Goal: Transaction & Acquisition: Book appointment/travel/reservation

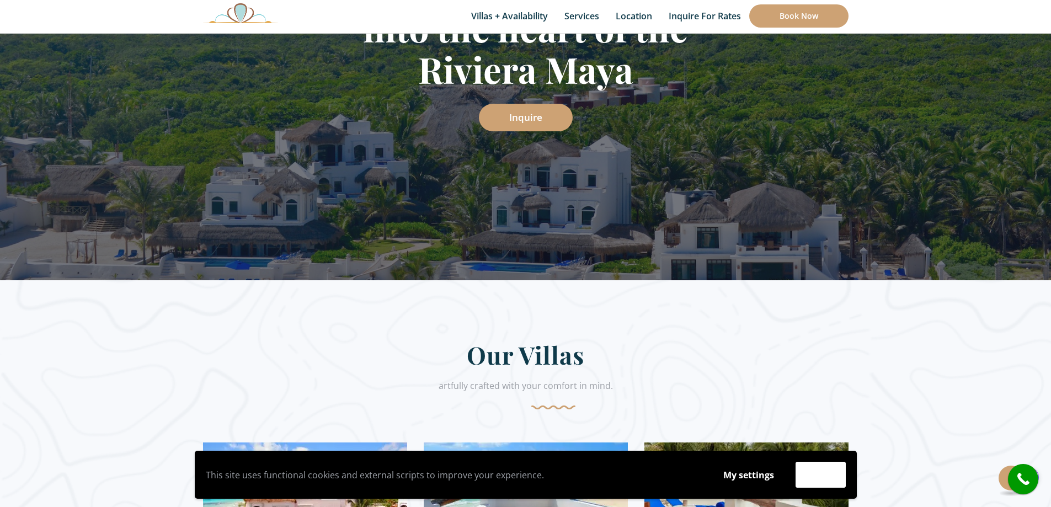
scroll to position [368, 0]
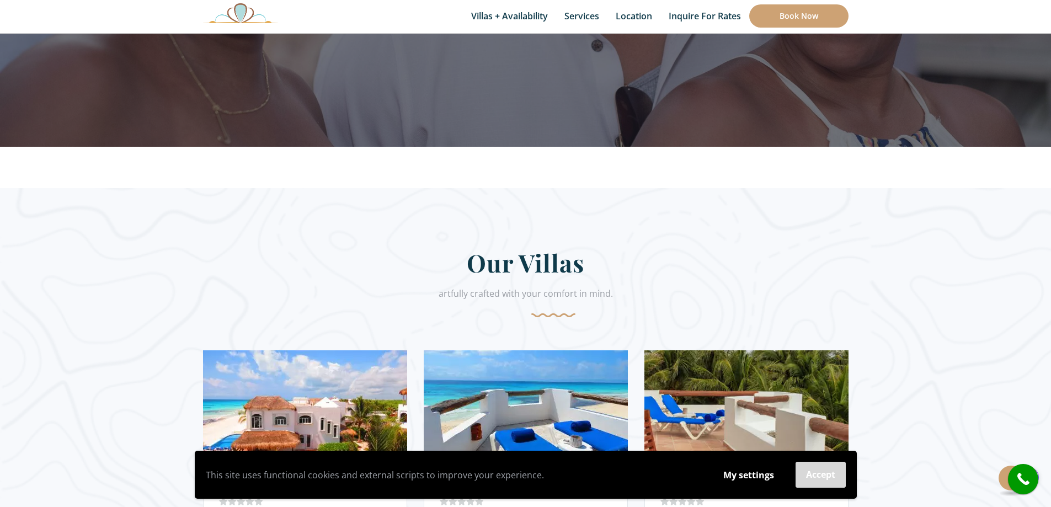
click at [810, 473] on button "Accept" at bounding box center [820, 475] width 50 height 26
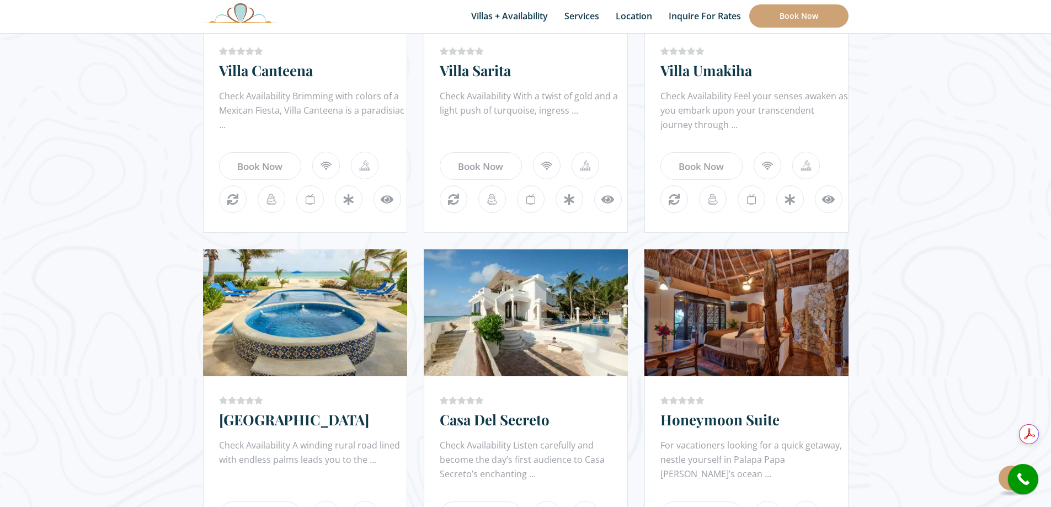
scroll to position [674, 0]
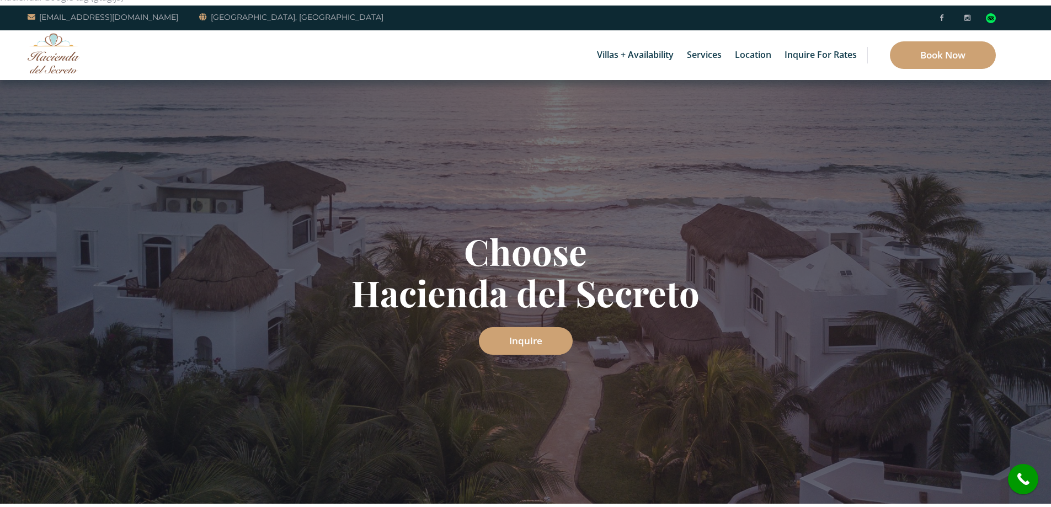
scroll to position [0, 0]
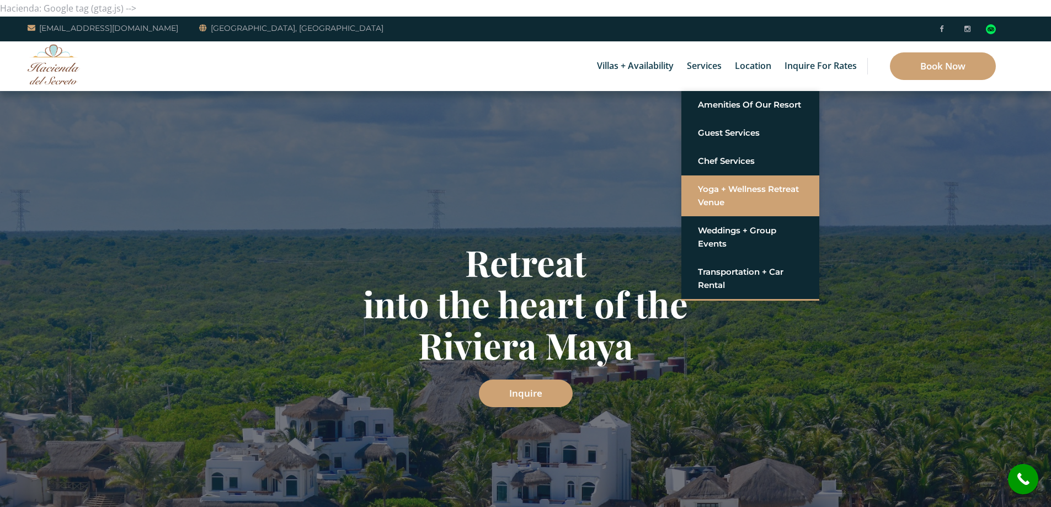
click at [737, 195] on link "Yoga + Wellness Retreat Venue" at bounding box center [750, 195] width 105 height 33
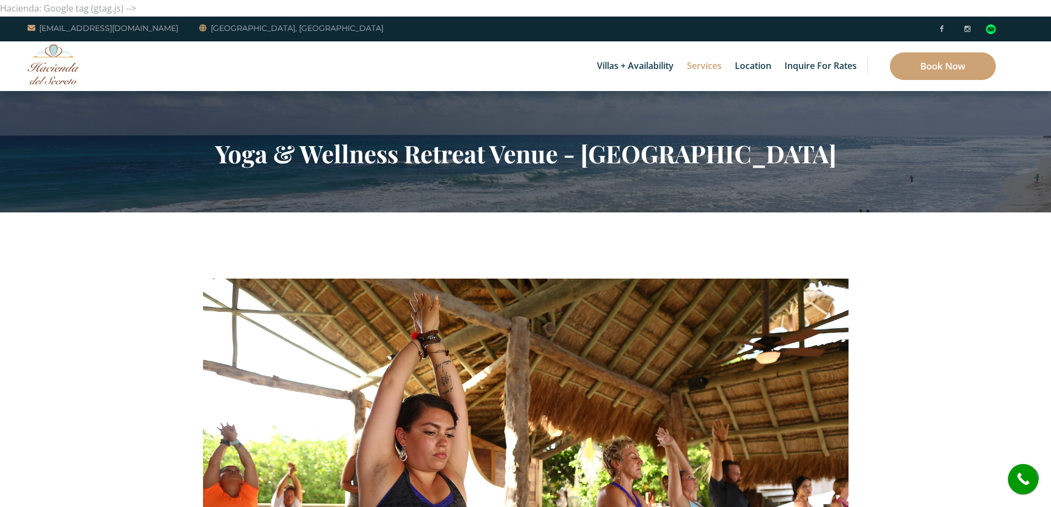
click at [55, 69] on img at bounding box center [54, 64] width 52 height 40
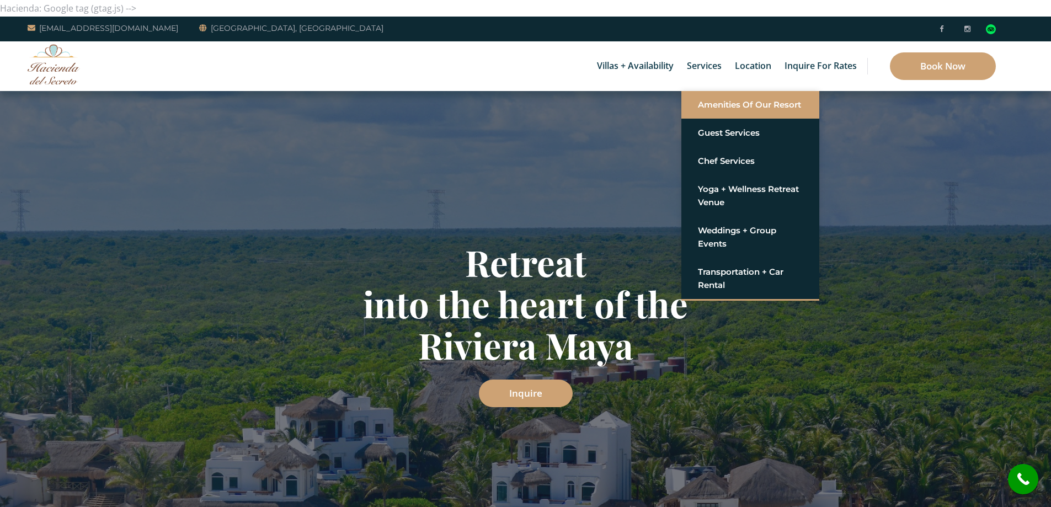
click at [720, 105] on link "Amenities of Our Resort" at bounding box center [750, 105] width 105 height 20
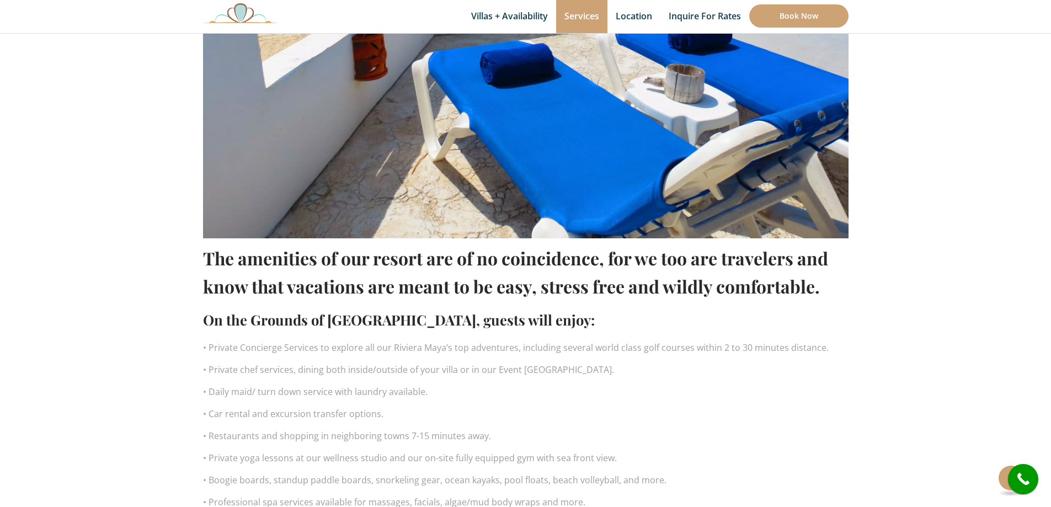
scroll to position [551, 0]
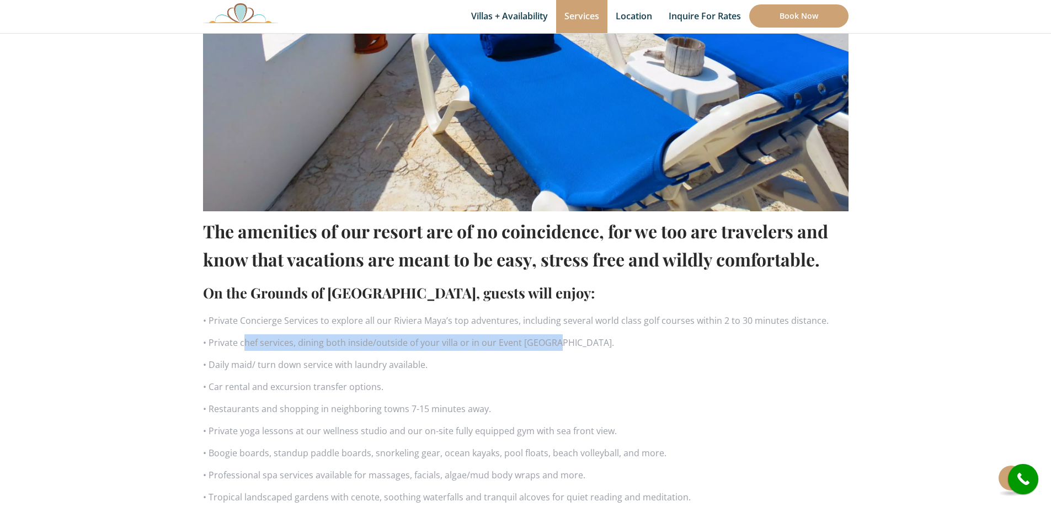
drag, startPoint x: 242, startPoint y: 346, endPoint x: 572, endPoint y: 346, distance: 330.3
click at [572, 346] on p "• Private chef services, dining both inside/outside of your villa or in our Eve…" at bounding box center [525, 342] width 645 height 17
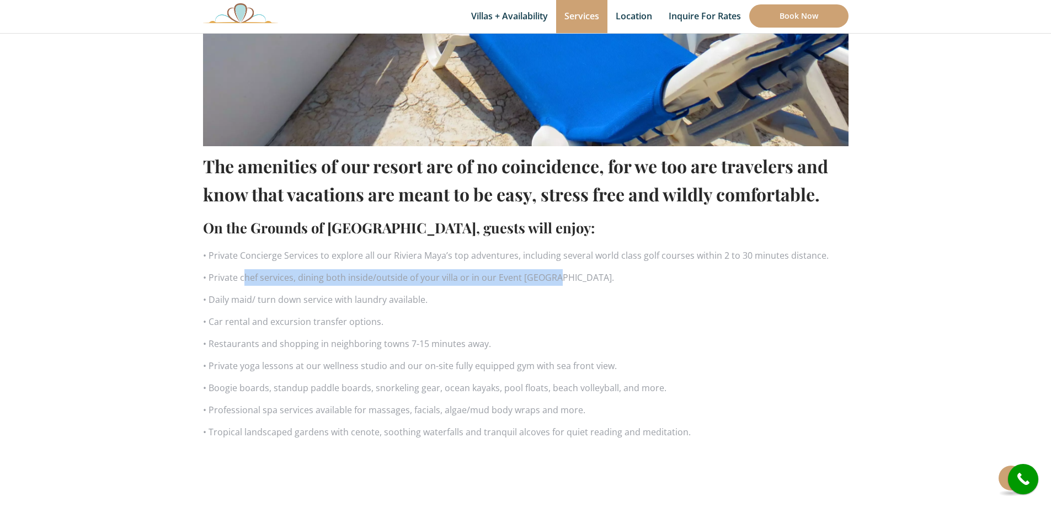
scroll to position [644, 0]
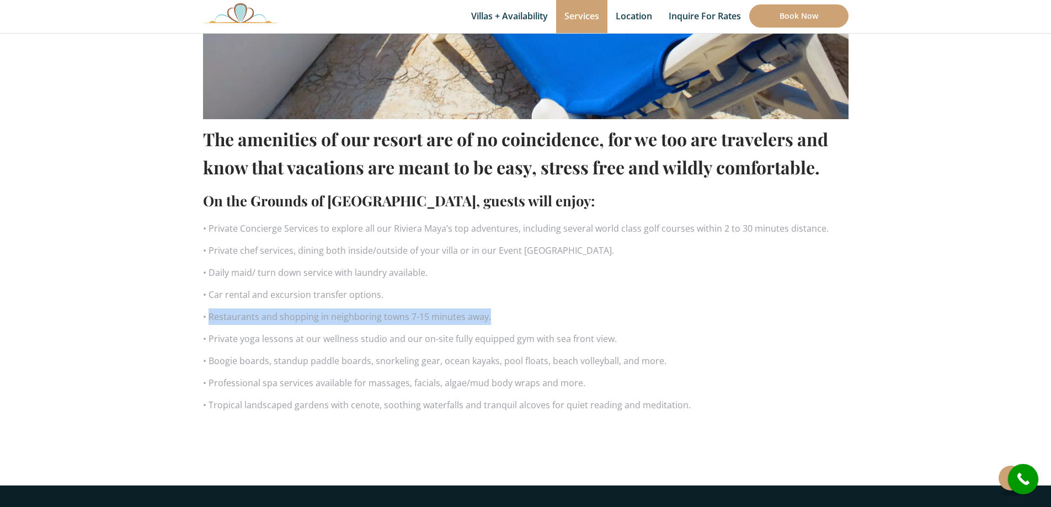
drag, startPoint x: 208, startPoint y: 318, endPoint x: 487, endPoint y: 324, distance: 279.1
click at [487, 324] on p "• Restaurants and shopping in neighboring towns 7-15 minutes away." at bounding box center [525, 316] width 645 height 17
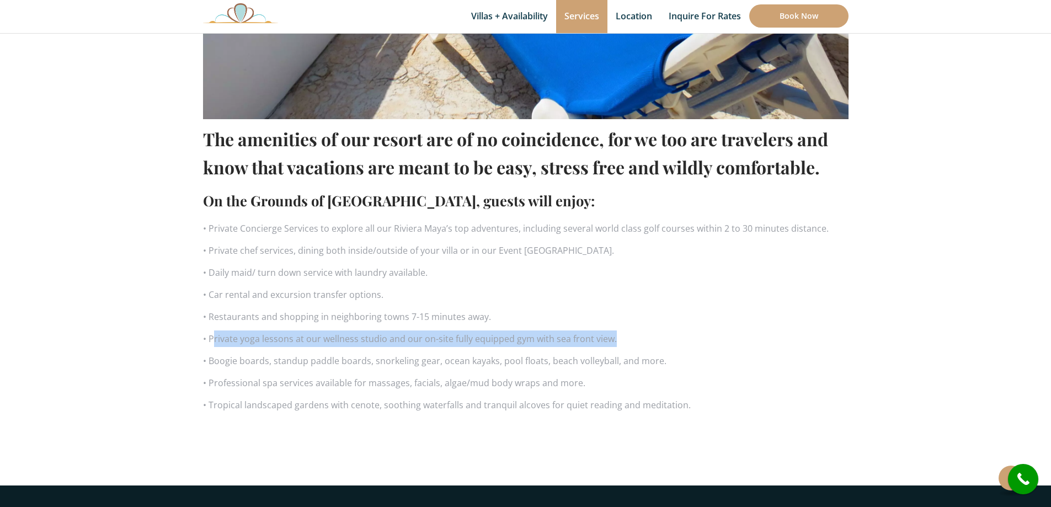
drag, startPoint x: 212, startPoint y: 345, endPoint x: 619, endPoint y: 341, distance: 407.0
click at [619, 341] on p "• Private yoga lessons at our wellness studio and our on-site fully equipped gy…" at bounding box center [525, 338] width 645 height 17
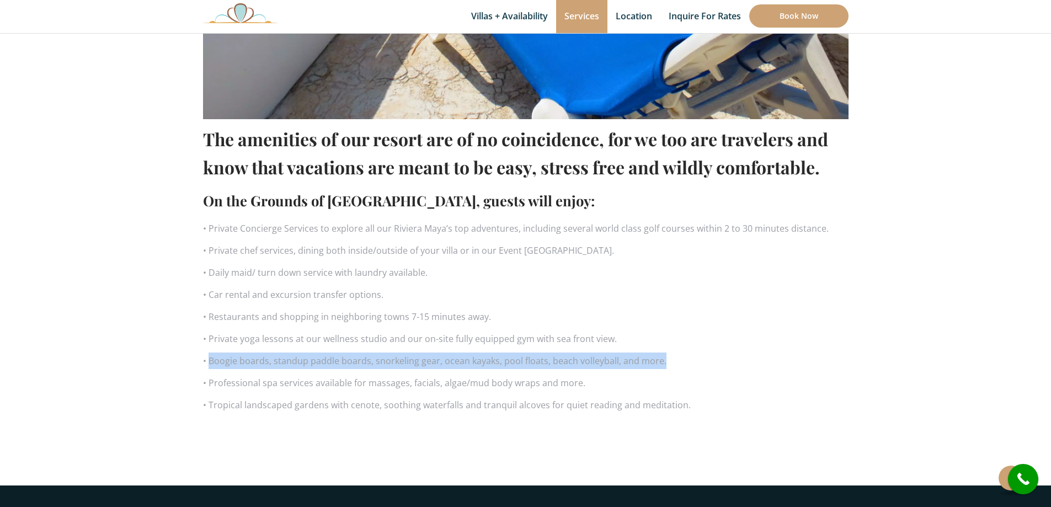
drag, startPoint x: 208, startPoint y: 362, endPoint x: 676, endPoint y: 357, distance: 467.7
click at [676, 357] on p "• Boogie boards, standup paddle boards, snorkeling gear, ocean kayaks, pool flo…" at bounding box center [525, 360] width 645 height 17
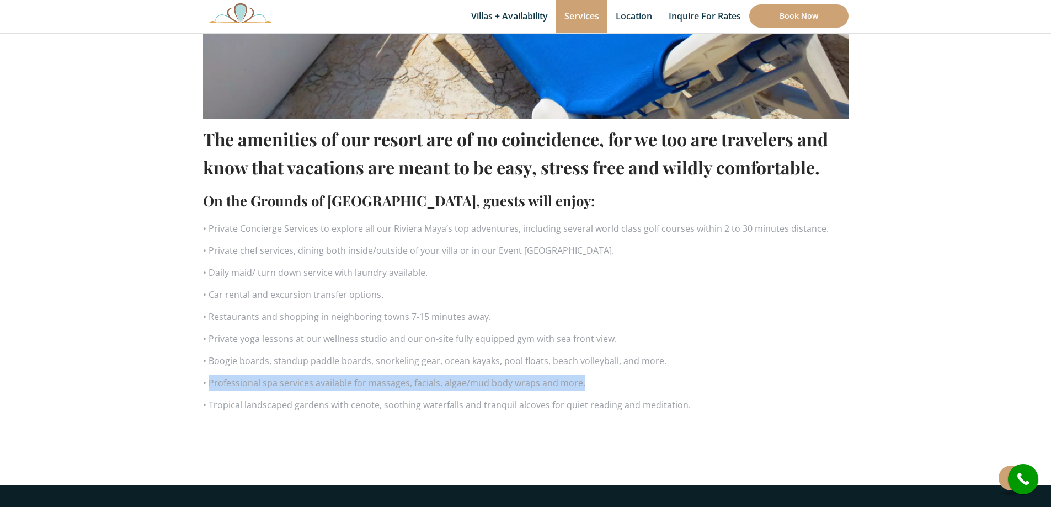
drag, startPoint x: 210, startPoint y: 379, endPoint x: 618, endPoint y: 386, distance: 407.6
click at [618, 386] on p "• Professional spa services available for massages, facials, algae/mud body wra…" at bounding box center [525, 382] width 645 height 17
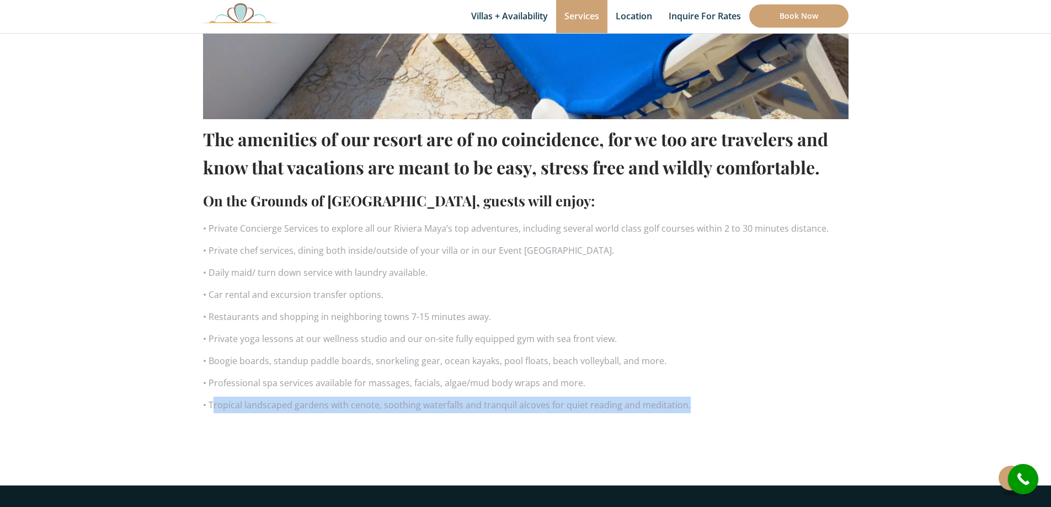
drag, startPoint x: 213, startPoint y: 410, endPoint x: 724, endPoint y: 400, distance: 510.8
click at [724, 400] on p "• Tropical landscaped gardens with cenote, soothing waterfalls and tranquil alc…" at bounding box center [525, 405] width 645 height 17
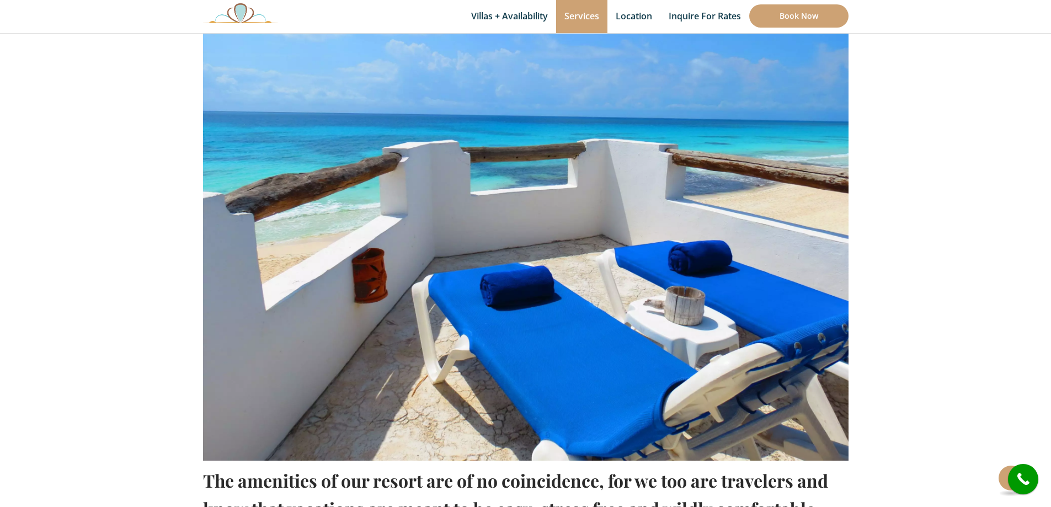
scroll to position [276, 0]
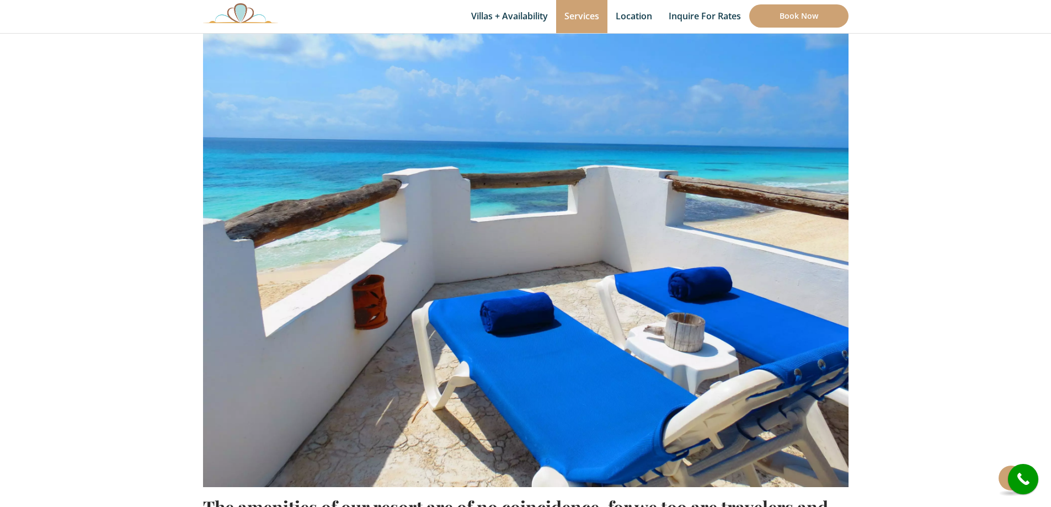
click at [226, 20] on img at bounding box center [240, 13] width 75 height 20
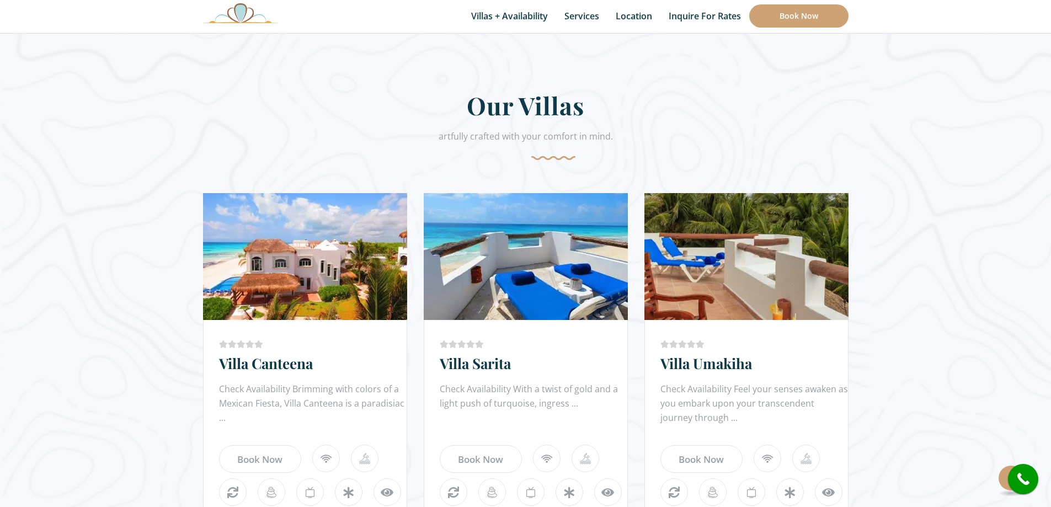
scroll to position [551, 0]
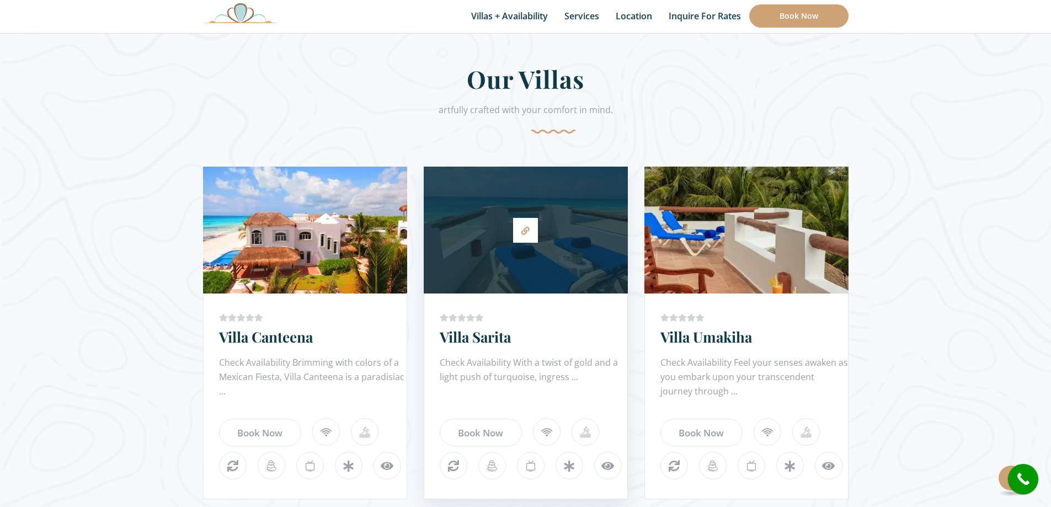
click at [506, 244] on div at bounding box center [526, 230] width 204 height 116
click at [431, 226] on div at bounding box center [526, 230] width 204 height 116
click at [478, 335] on link "Villa Sarita" at bounding box center [475, 336] width 71 height 19
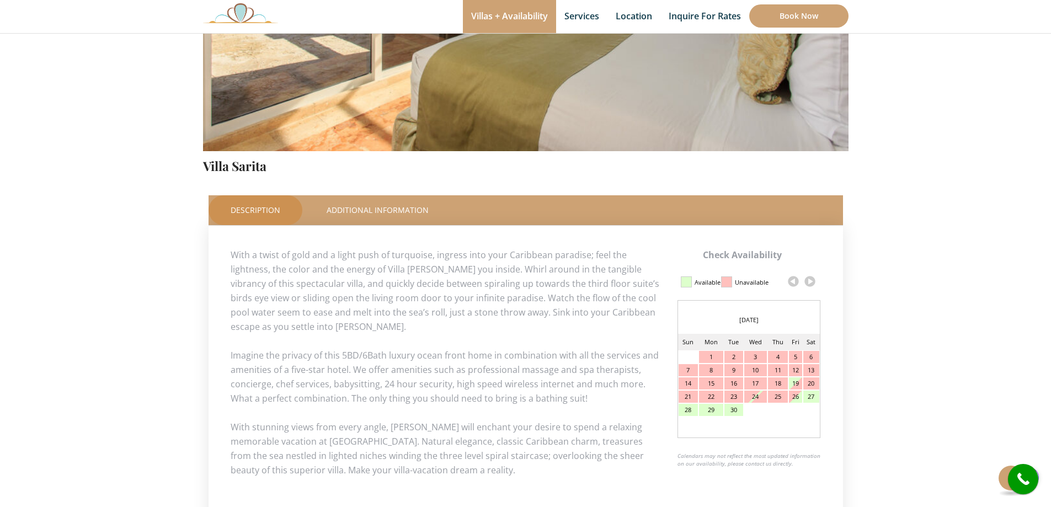
scroll to position [368, 0]
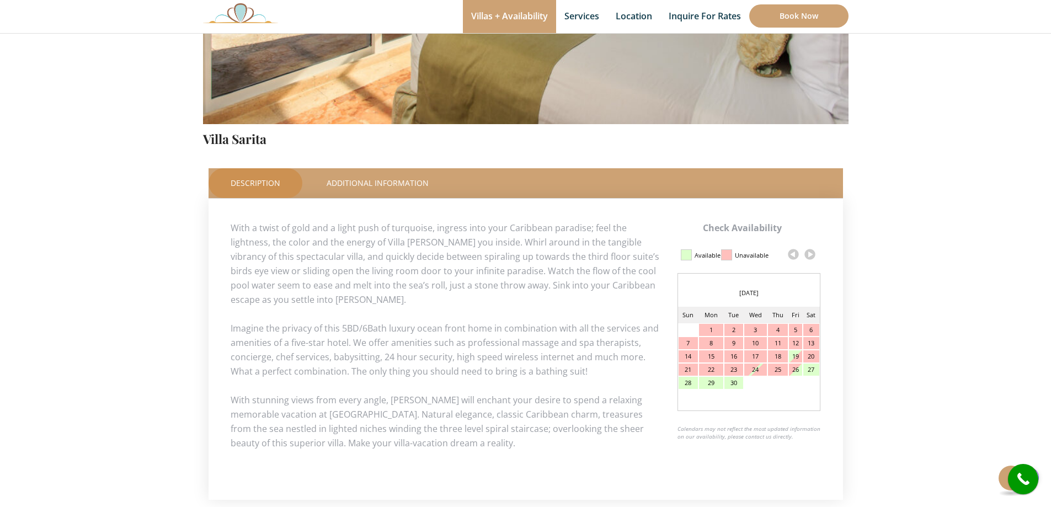
click at [811, 257] on link at bounding box center [809, 254] width 17 height 17
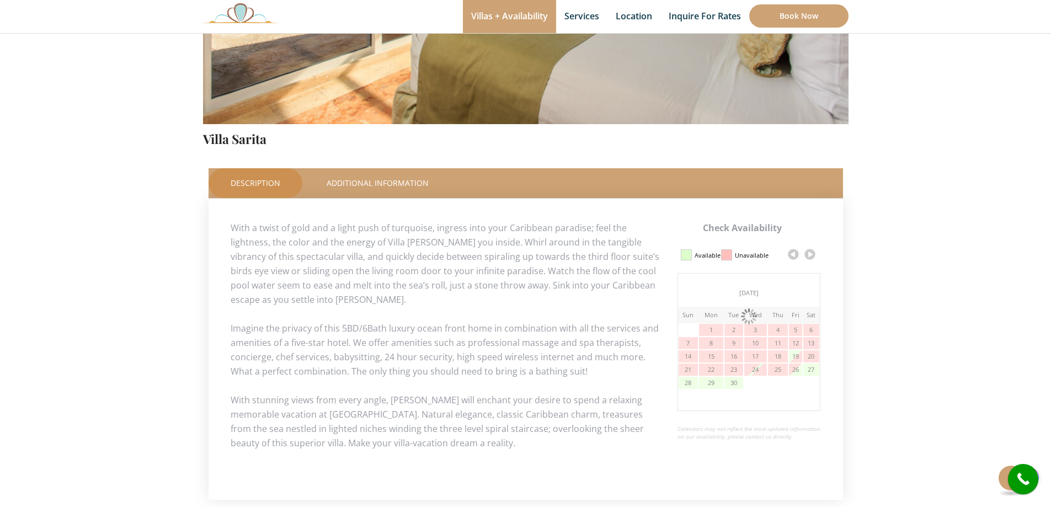
click at [811, 256] on link at bounding box center [809, 254] width 17 height 17
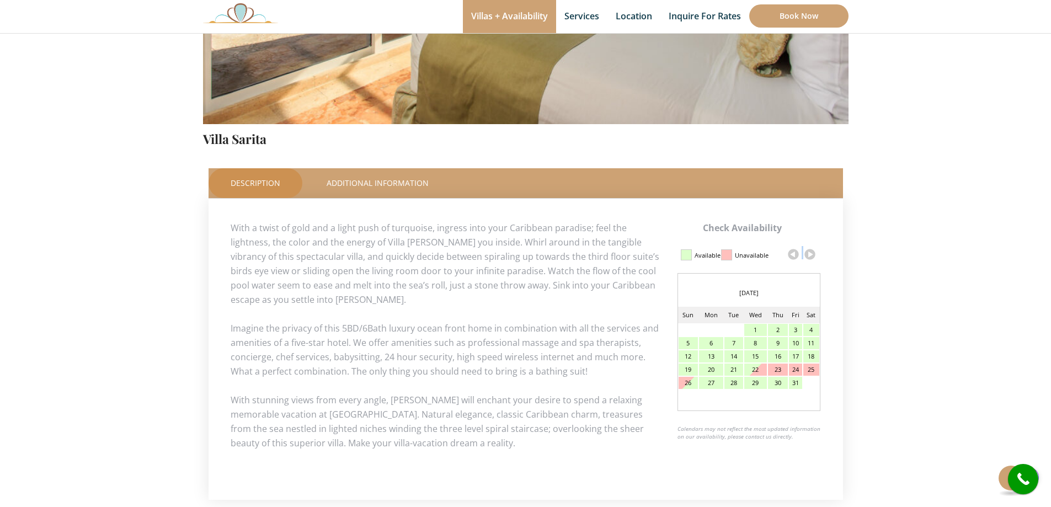
click at [811, 256] on link at bounding box center [809, 254] width 17 height 17
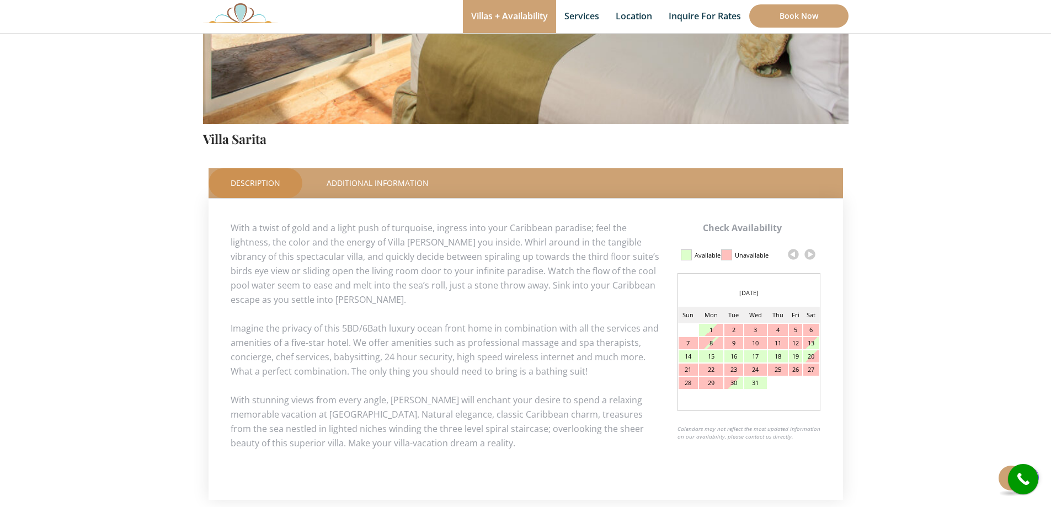
click at [808, 257] on link at bounding box center [809, 254] width 17 height 17
click at [810, 251] on link at bounding box center [809, 254] width 17 height 17
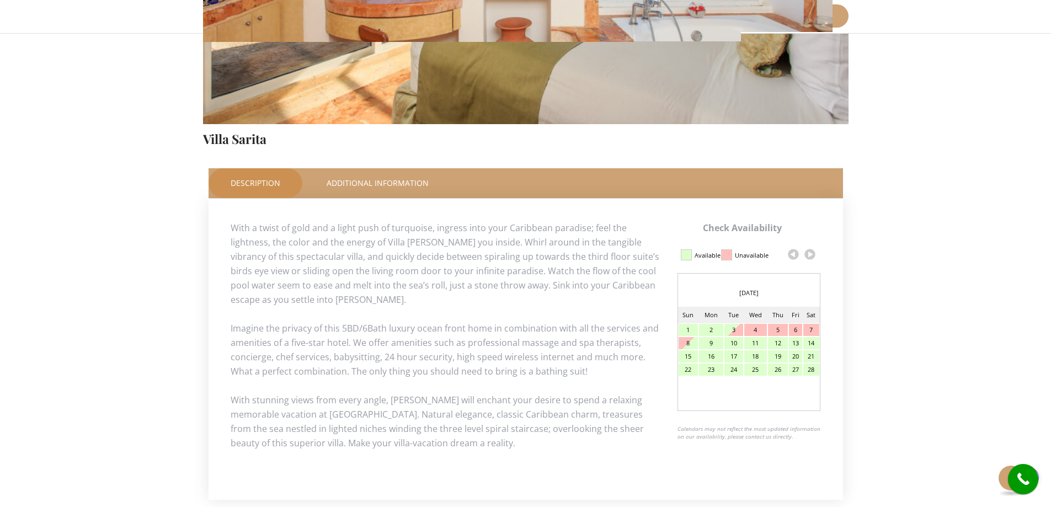
click at [732, 330] on div "3" at bounding box center [733, 330] width 19 height 12
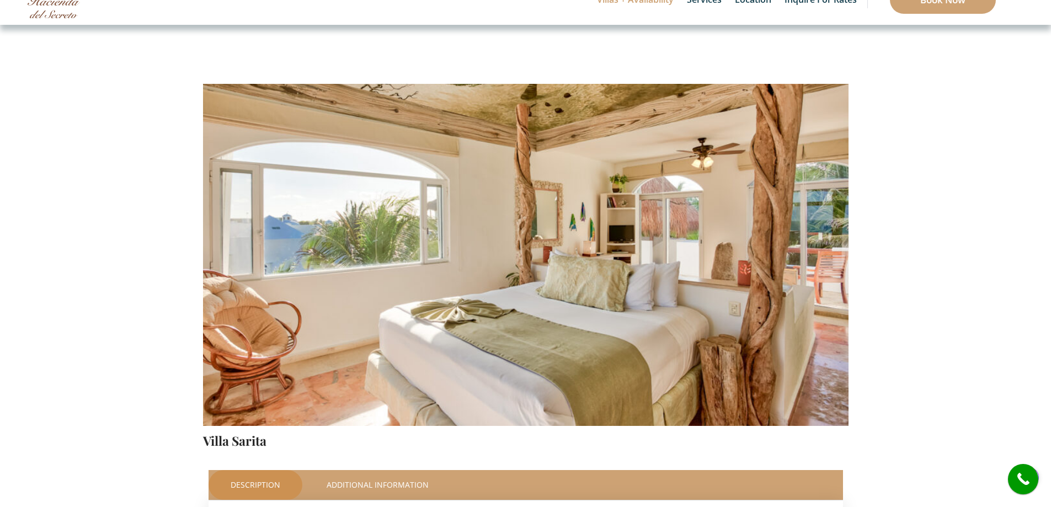
scroll to position [92, 0]
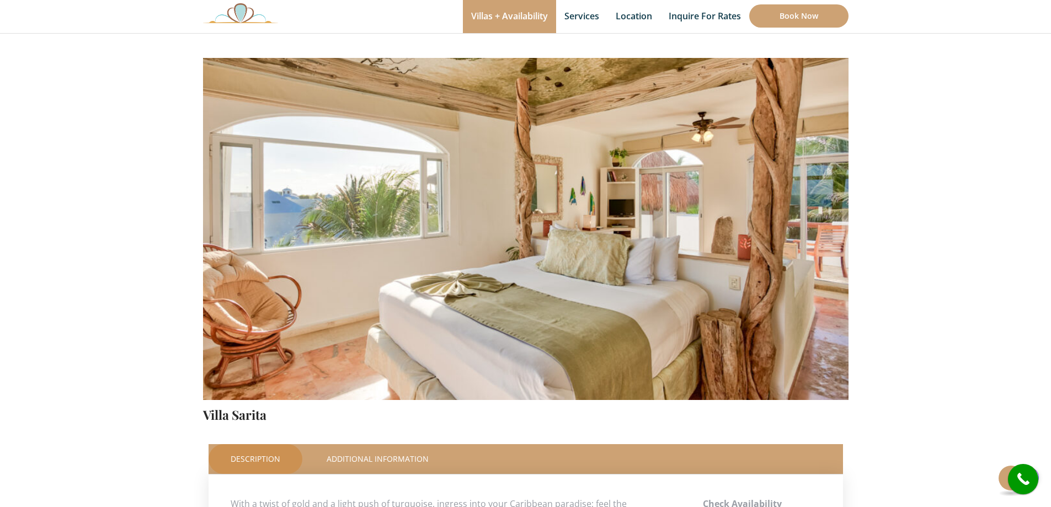
click at [679, 235] on img at bounding box center [525, 187] width 645 height 430
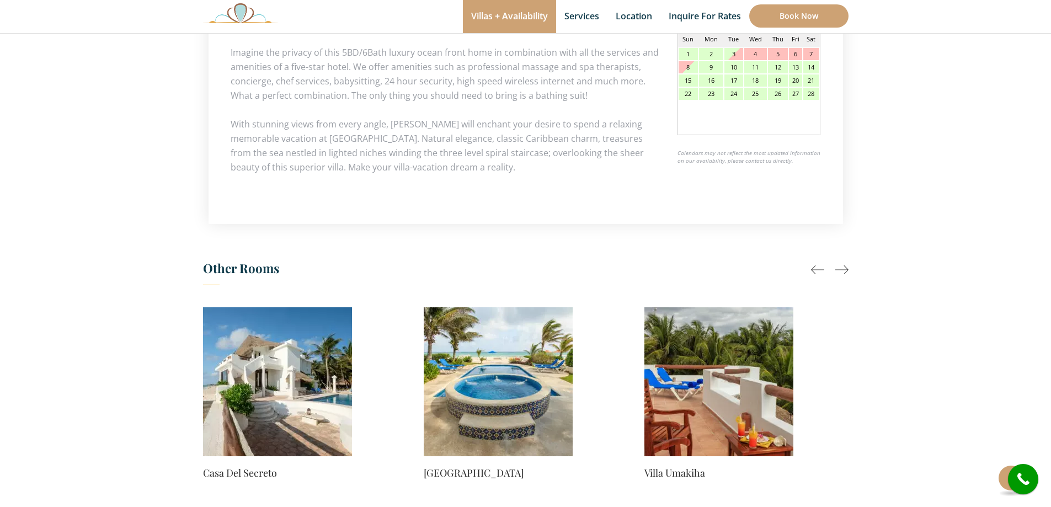
scroll to position [551, 0]
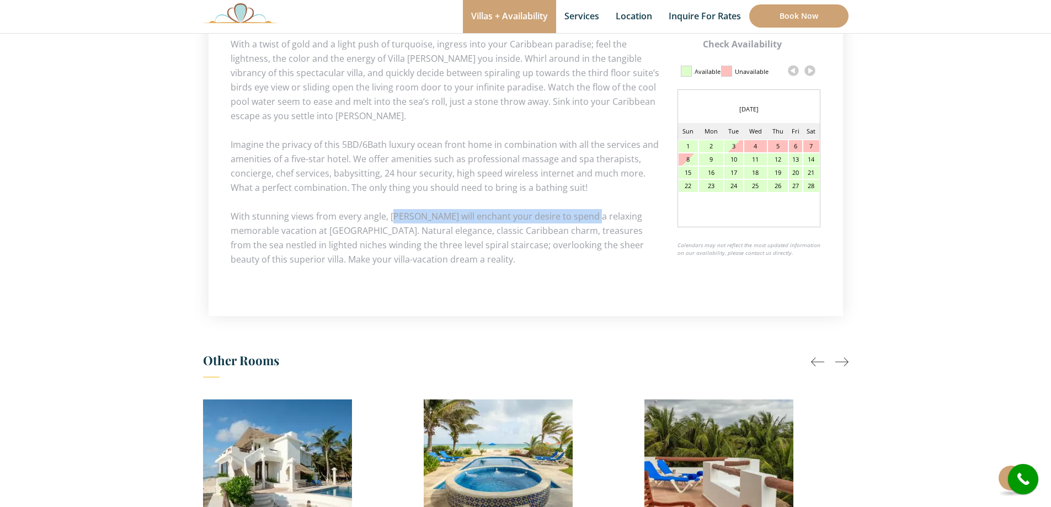
drag, startPoint x: 392, startPoint y: 215, endPoint x: 578, endPoint y: 216, distance: 185.9
click at [578, 216] on p "With stunning views from every angle, Villa Sarita will enchant your desire to …" at bounding box center [526, 237] width 590 height 57
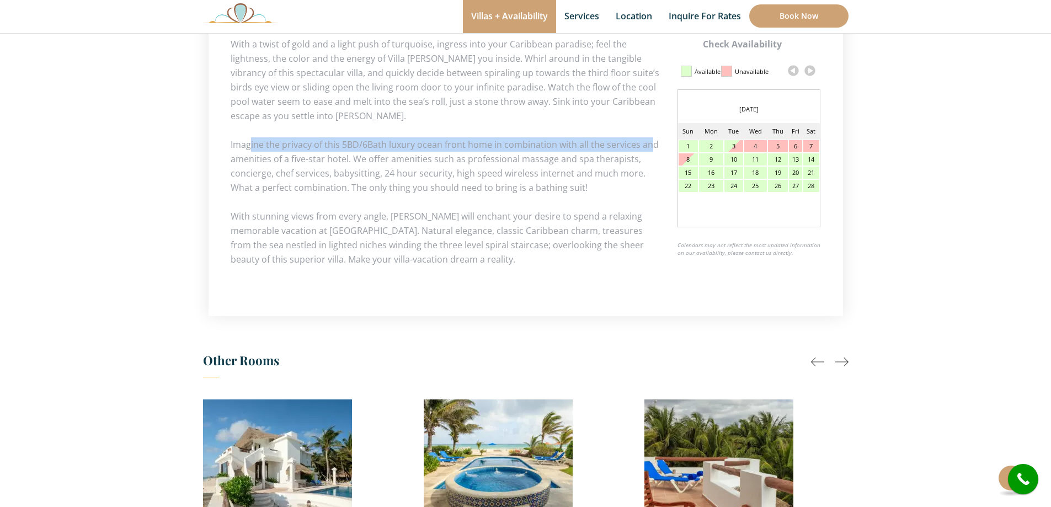
drag, startPoint x: 250, startPoint y: 144, endPoint x: 647, endPoint y: 143, distance: 396.5
click at [647, 143] on p "Imagine the privacy of this 5BD/6Bath luxury ocean front home in combination wi…" at bounding box center [526, 165] width 590 height 57
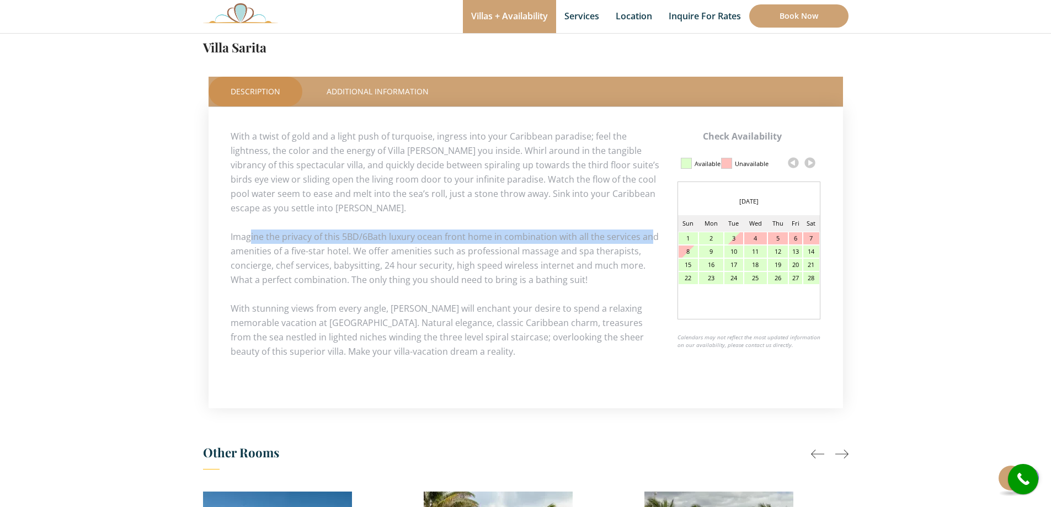
scroll to position [0, 0]
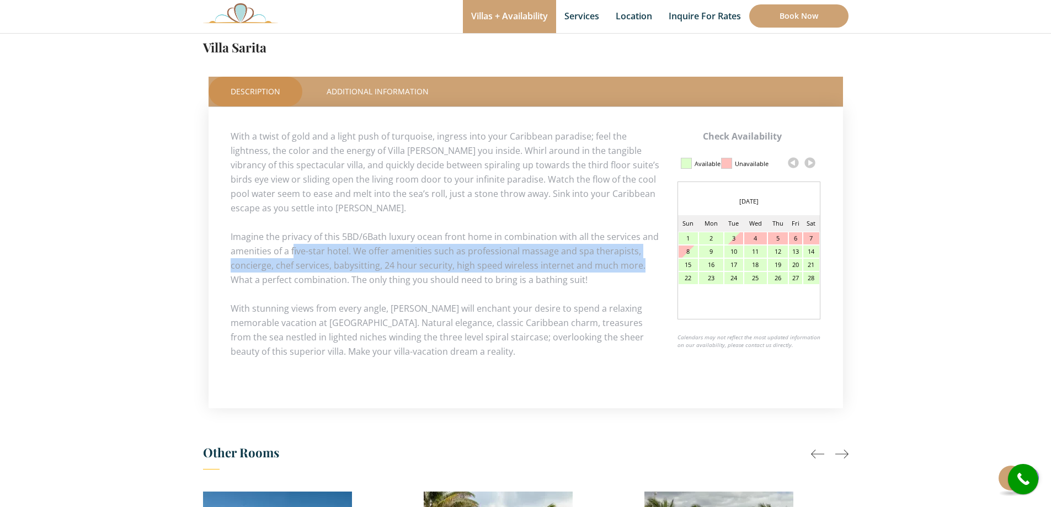
drag, startPoint x: 292, startPoint y: 251, endPoint x: 638, endPoint y: 263, distance: 345.4
click at [638, 263] on p "Imagine the privacy of this 5BD/6Bath luxury ocean front home in combination wi…" at bounding box center [526, 257] width 590 height 57
click at [393, 270] on p "Imagine the privacy of this 5BD/6Bath luxury ocean front home in combination wi…" at bounding box center [526, 257] width 590 height 57
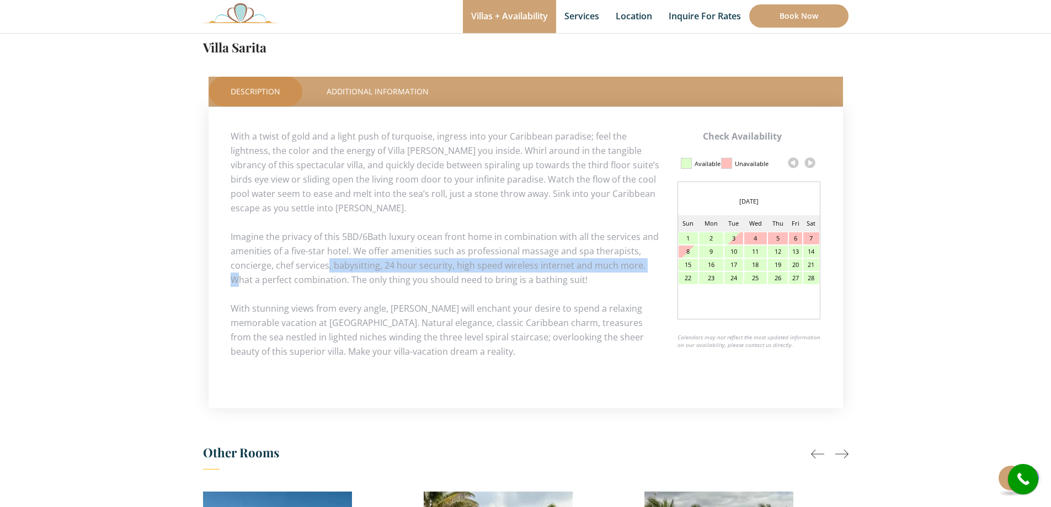
drag, startPoint x: 326, startPoint y: 269, endPoint x: 648, endPoint y: 268, distance: 321.5
click at [648, 268] on p "Imagine the privacy of this 5BD/6Bath luxury ocean front home in combination wi…" at bounding box center [526, 257] width 590 height 57
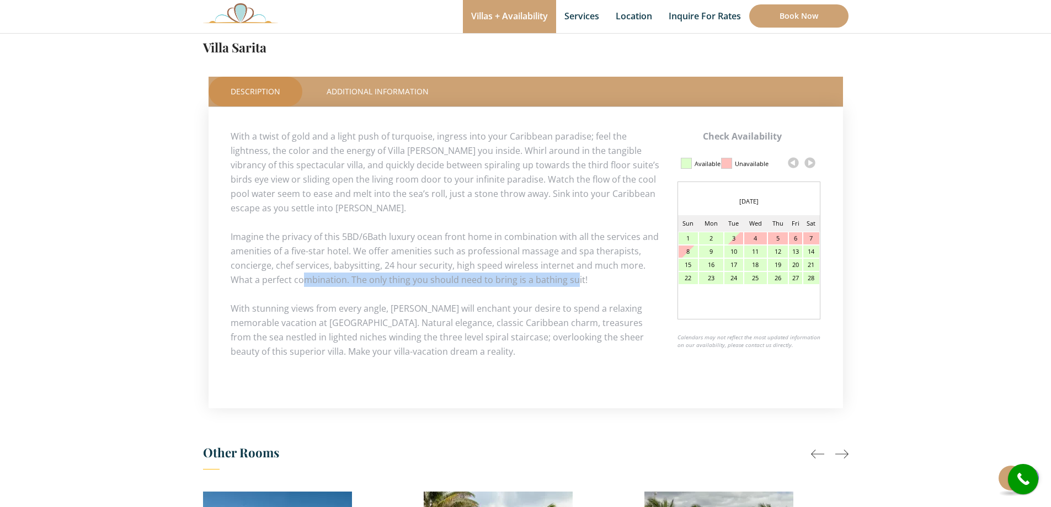
drag, startPoint x: 281, startPoint y: 280, endPoint x: 550, endPoint y: 277, distance: 269.1
click at [550, 277] on p "Imagine the privacy of this 5BD/6Bath luxury ocean front home in combination wi…" at bounding box center [526, 257] width 590 height 57
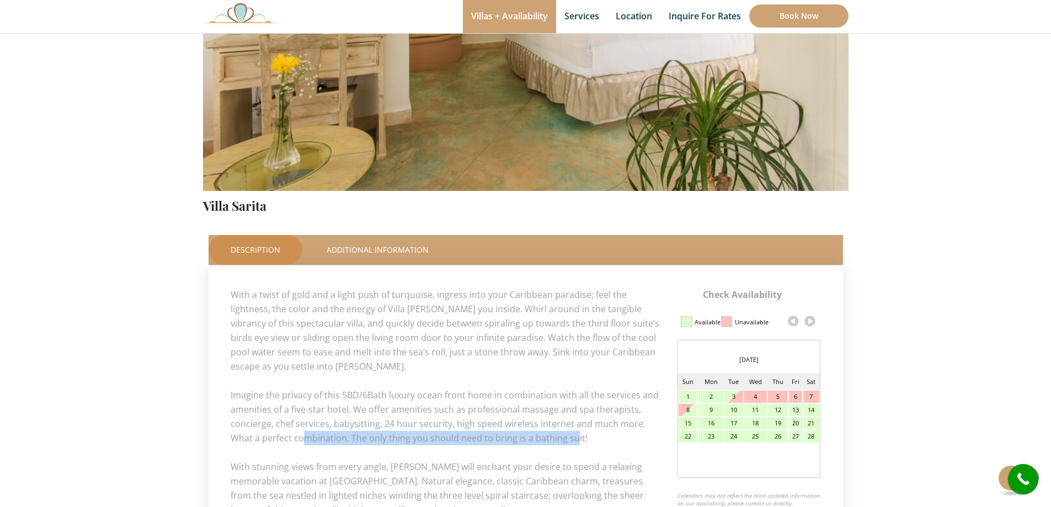
scroll to position [384, 0]
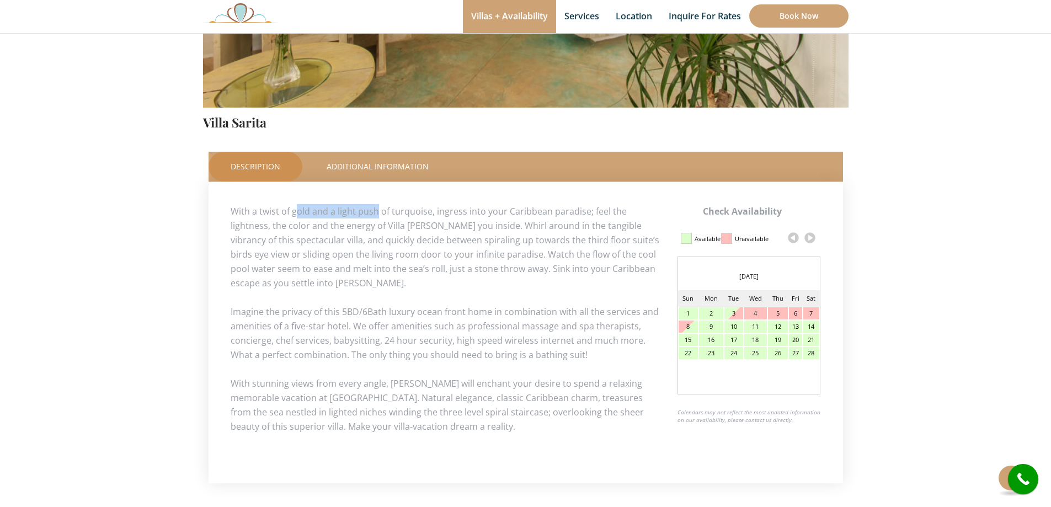
drag, startPoint x: 296, startPoint y: 208, endPoint x: 376, endPoint y: 213, distance: 80.1
click at [376, 213] on p "With a twist of gold and a light push of turquoise, ingress into your Caribbean…" at bounding box center [526, 247] width 590 height 86
click at [360, 168] on link "Additional Information" at bounding box center [377, 167] width 146 height 30
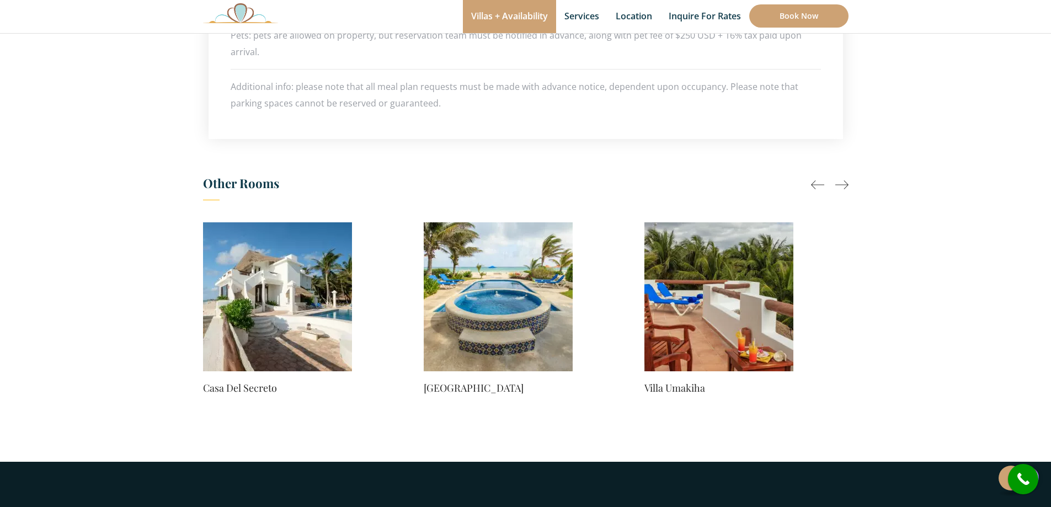
scroll to position [0, 0]
click at [475, 309] on img at bounding box center [498, 296] width 149 height 149
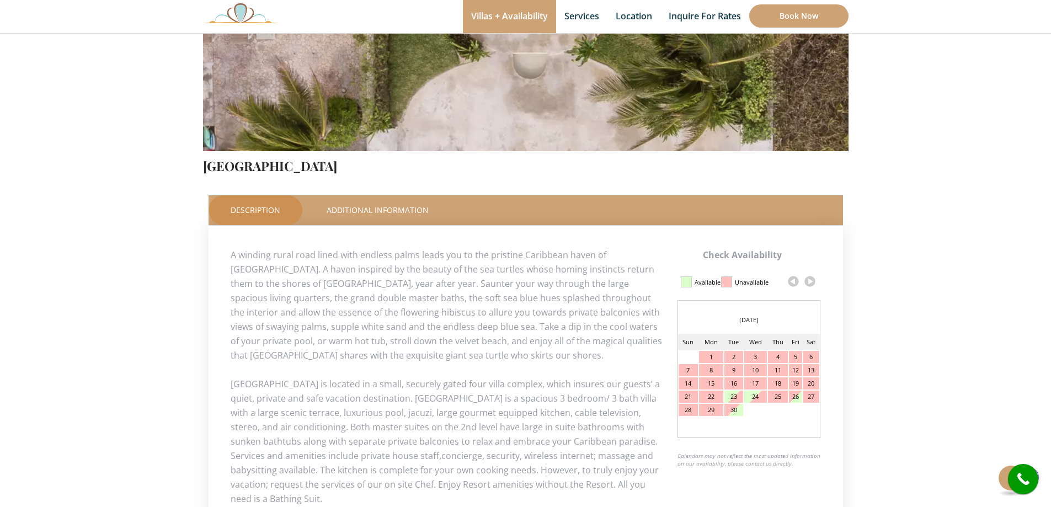
scroll to position [368, 0]
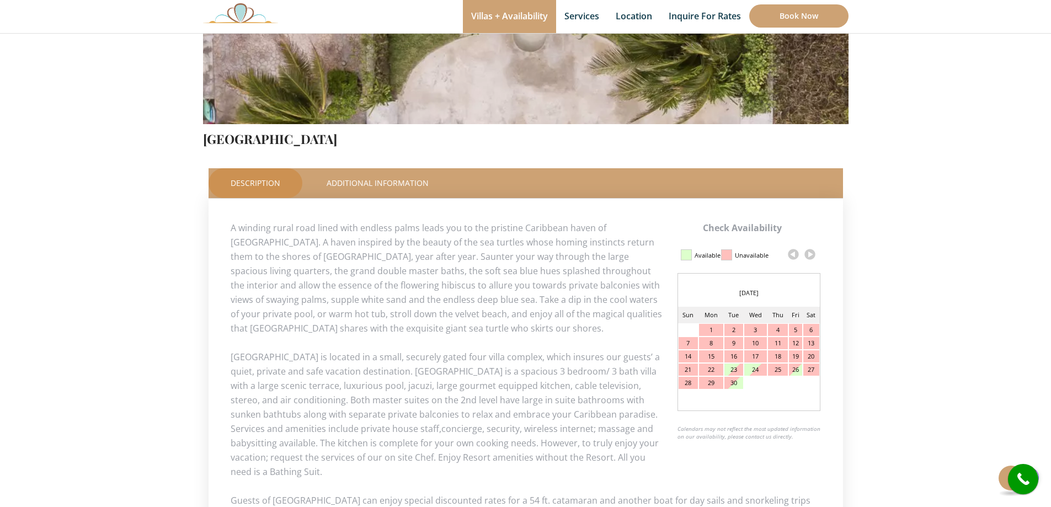
click at [631, 300] on p "A winding rural road lined with endless palms leads you to the pristine Caribbe…" at bounding box center [526, 278] width 590 height 115
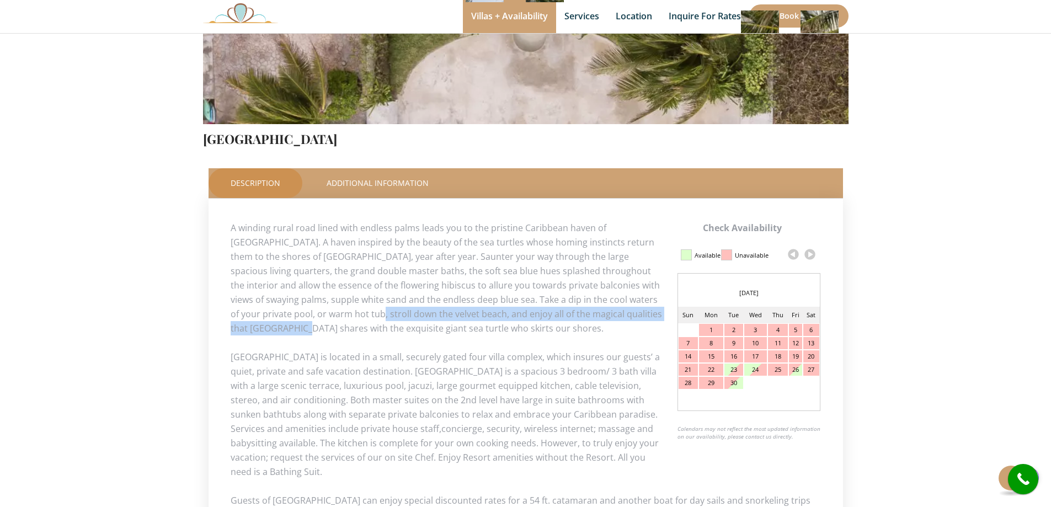
drag, startPoint x: 250, startPoint y: 320, endPoint x: 601, endPoint y: 318, distance: 350.2
click at [601, 318] on p "A winding rural road lined with endless palms leads you to the pristine Caribbe…" at bounding box center [526, 278] width 590 height 115
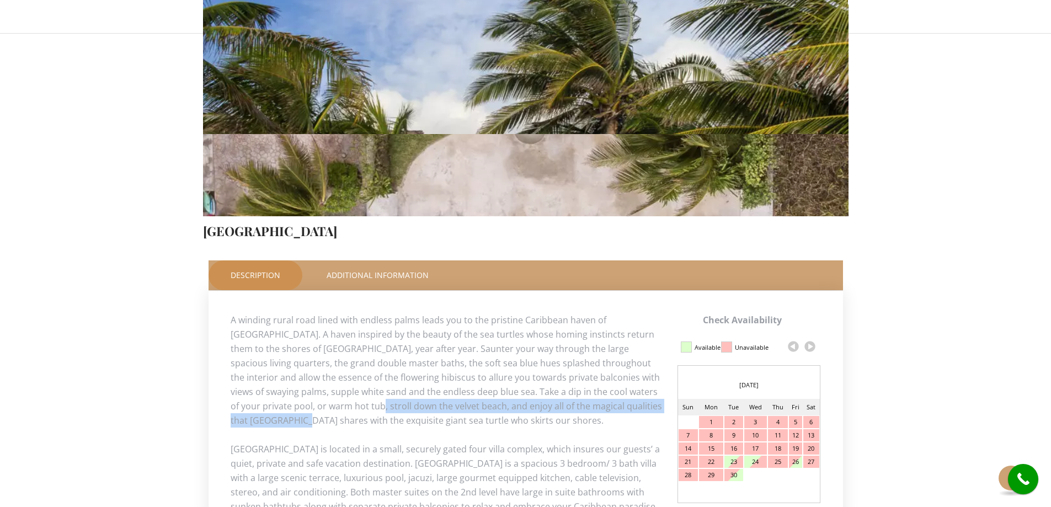
scroll to position [0, 0]
